Goal: Check status: Check status

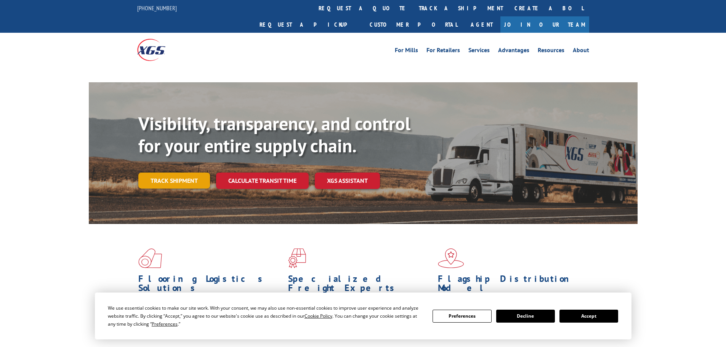
click at [200, 173] on link "Track shipment" at bounding box center [174, 181] width 72 height 16
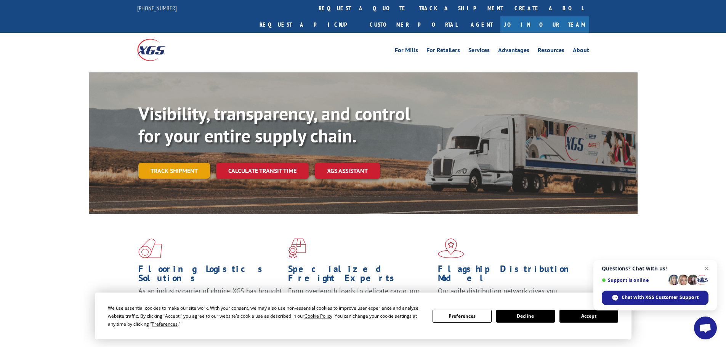
click at [182, 163] on link "Track shipment" at bounding box center [174, 171] width 72 height 16
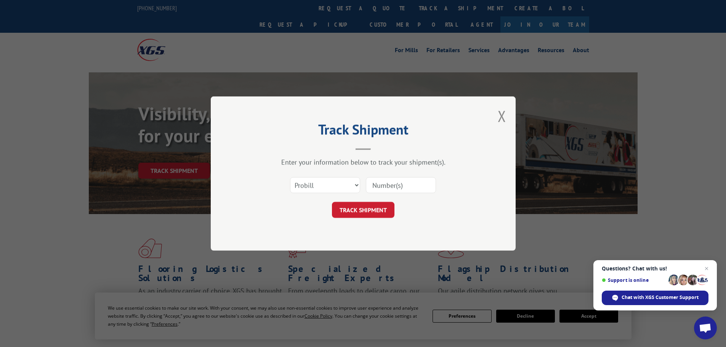
click at [383, 180] on input at bounding box center [401, 185] width 70 height 16
click at [324, 181] on select "Select category... Probill BOL PO" at bounding box center [325, 185] width 70 height 16
select select "po"
click at [290, 177] on select "Select category... Probill BOL PO" at bounding box center [325, 185] width 70 height 16
click at [388, 187] on input at bounding box center [401, 185] width 70 height 16
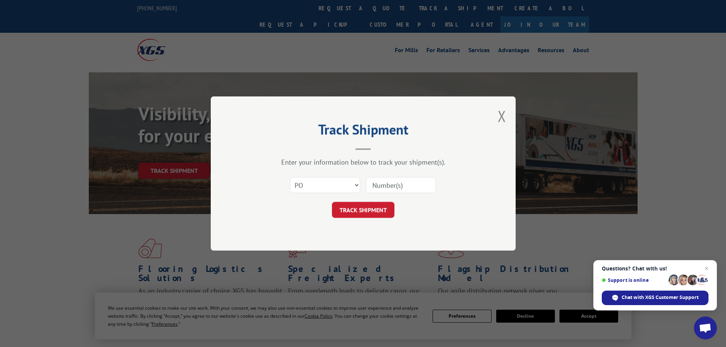
paste input "02518064"
type input "02518064"
click at [378, 213] on button "TRACK SHIPMENT" at bounding box center [363, 210] width 63 height 16
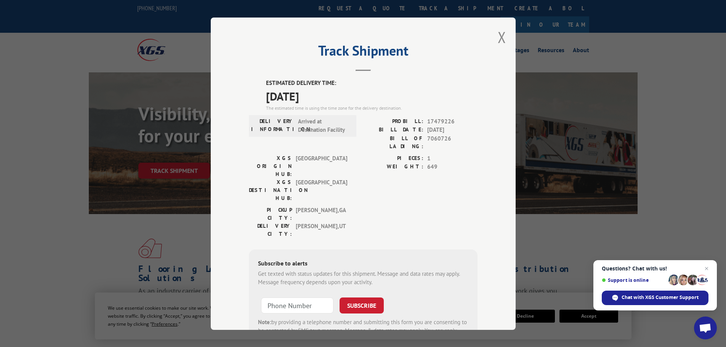
click at [289, 99] on span "[DATE]" at bounding box center [372, 95] width 212 height 17
